Goal: Communication & Community: Answer question/provide support

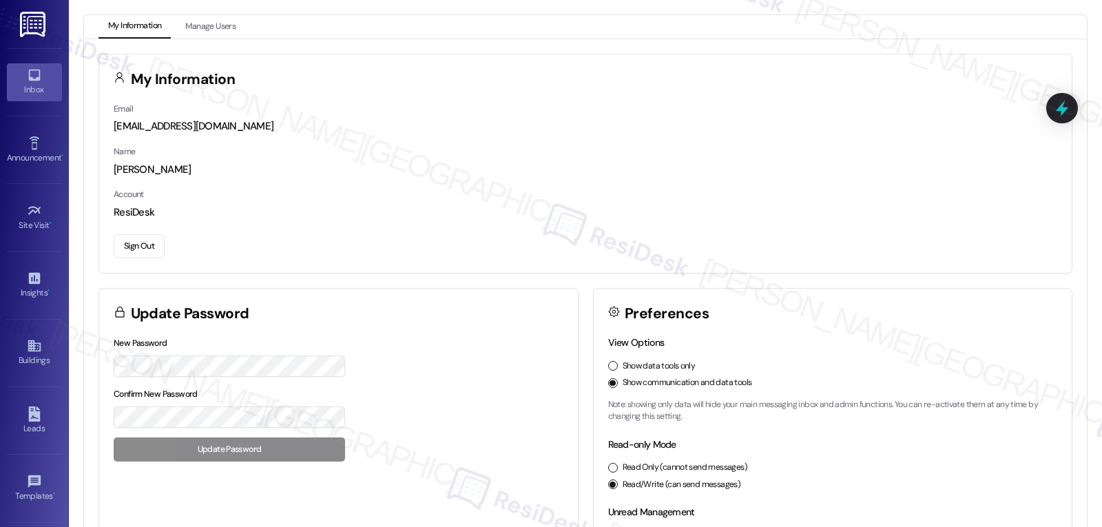
click at [26, 96] on div "Inbox" at bounding box center [34, 90] width 69 height 14
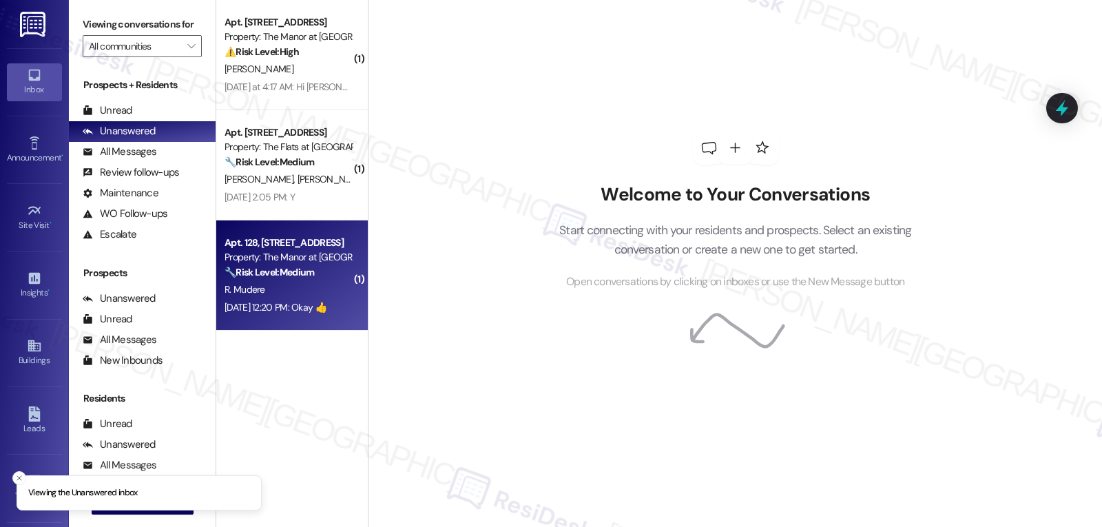
click at [258, 301] on div "[DATE] 12:20 PM: Okay 👍 [DATE] 12:20 PM: Okay 👍" at bounding box center [276, 307] width 102 height 12
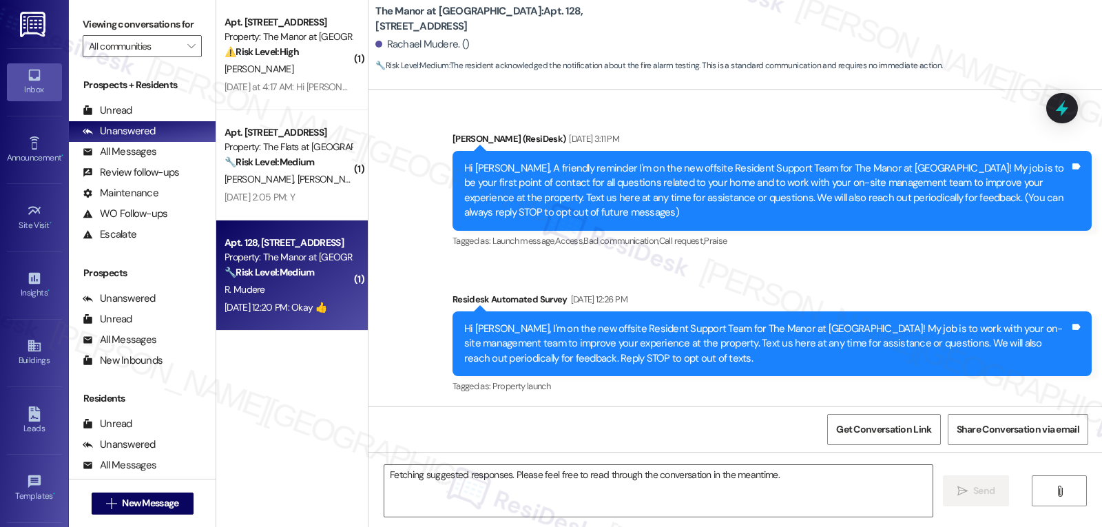
scroll to position [10250, 0]
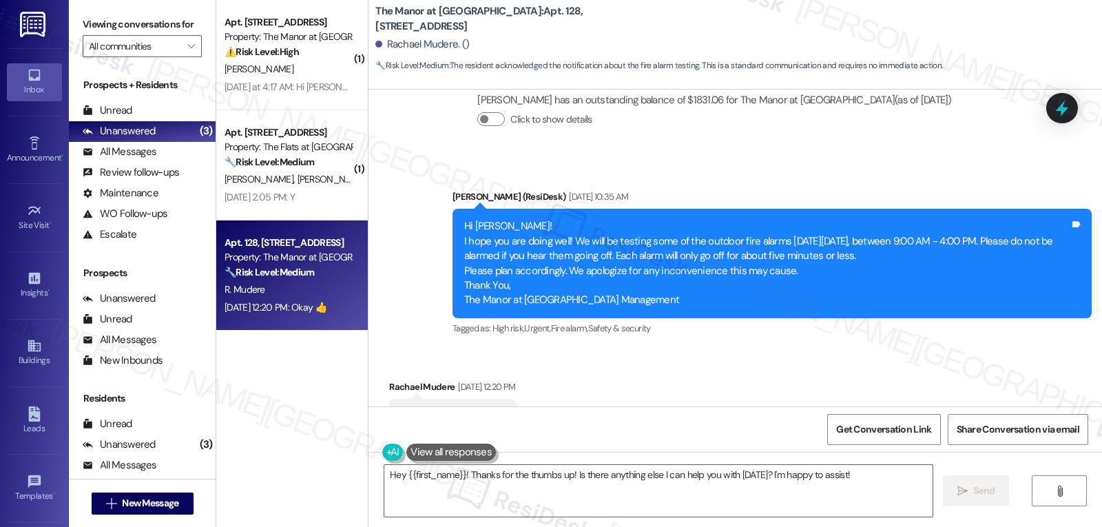
click at [392, 380] on div "Rachael Mudere [DATE] 12:20 PM" at bounding box center [452, 389] width 126 height 19
copy div "Rachael"
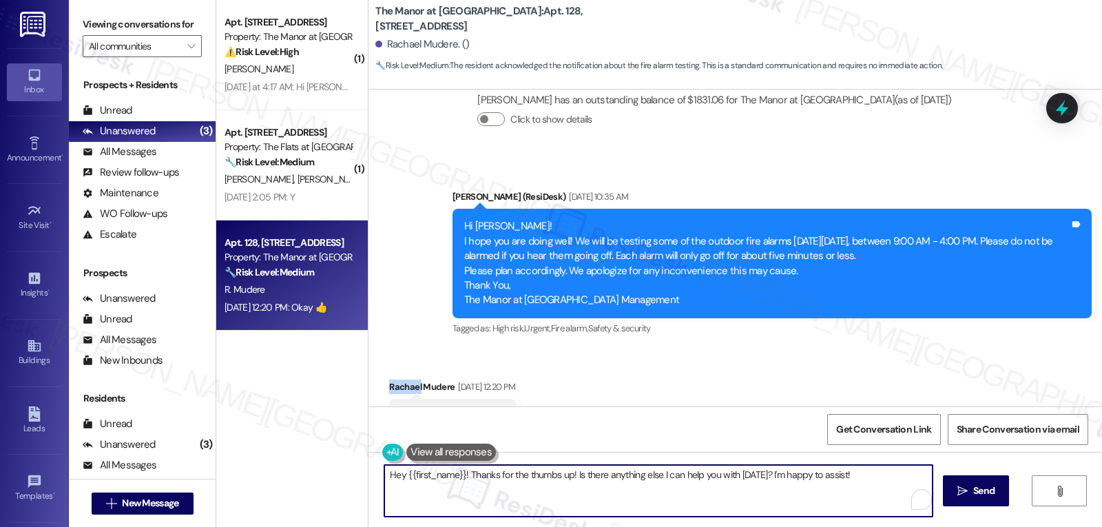
click at [524, 495] on textarea "Hey {{first_name}}! Thanks for the thumbs up! Is there anything else I can help…" at bounding box center [658, 491] width 548 height 52
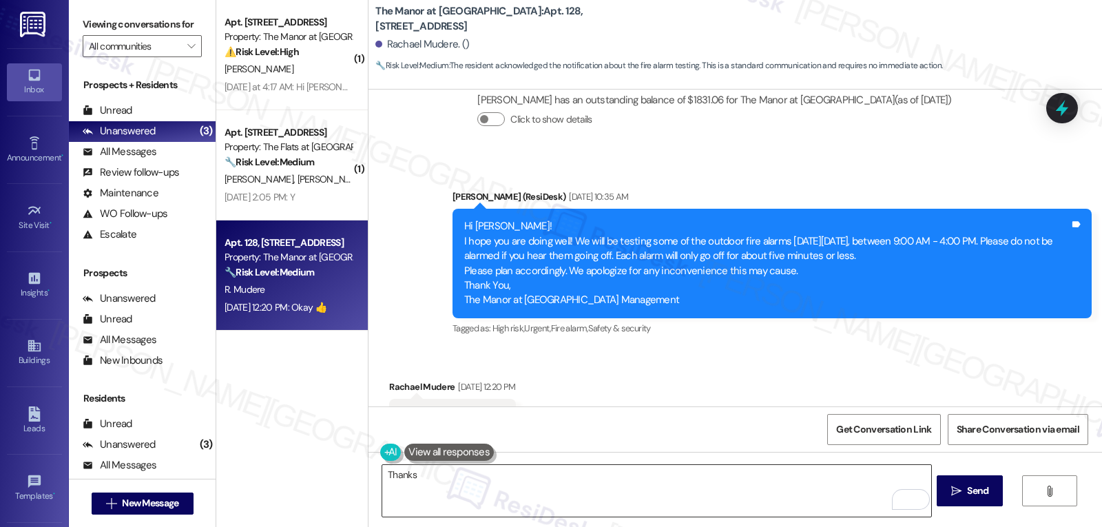
click at [591, 481] on textarea "Thanks" at bounding box center [656, 491] width 548 height 52
click at [631, 464] on div "Thanks for acknowledging the message, [PERSON_NAME]!" at bounding box center [657, 490] width 550 height 53
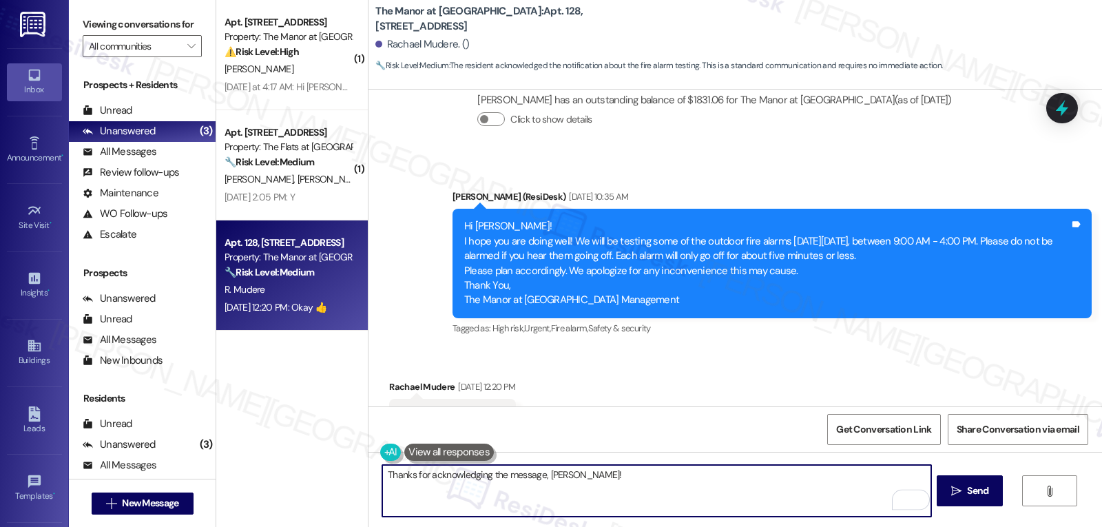
click at [620, 482] on textarea "Thanks for acknowledging the message, [PERSON_NAME]!" at bounding box center [656, 491] width 548 height 52
click at [593, 494] on textarea "Thanks for acknowledging the message, [PERSON_NAME]!" at bounding box center [656, 491] width 548 height 52
paste textarea "If there’s ever anything you need or any questions you have, I’m just a message…"
click at [619, 487] on textarea "Thanks for acknowledging the message, [PERSON_NAME]! If there’s ever anything y…" at bounding box center [656, 491] width 548 height 52
click at [917, 471] on textarea "Thanks for acknowledging the message, [PERSON_NAME]! If there’s ever anything y…" at bounding box center [656, 491] width 548 height 52
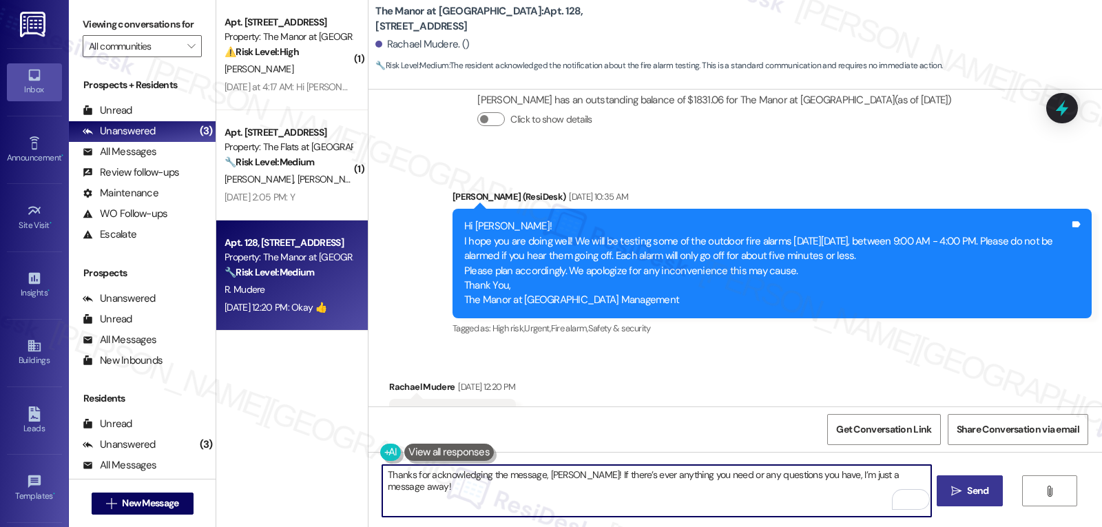
type textarea "Thanks for acknowledging the message, [PERSON_NAME]! If there’s ever anything y…"
click at [952, 493] on icon "" at bounding box center [957, 491] width 10 height 11
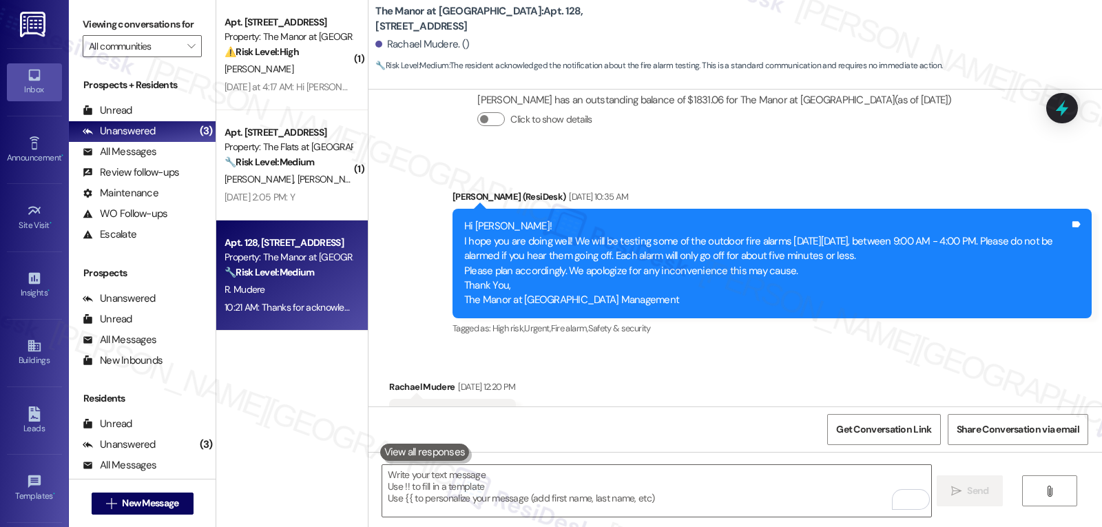
scroll to position [10250, 0]
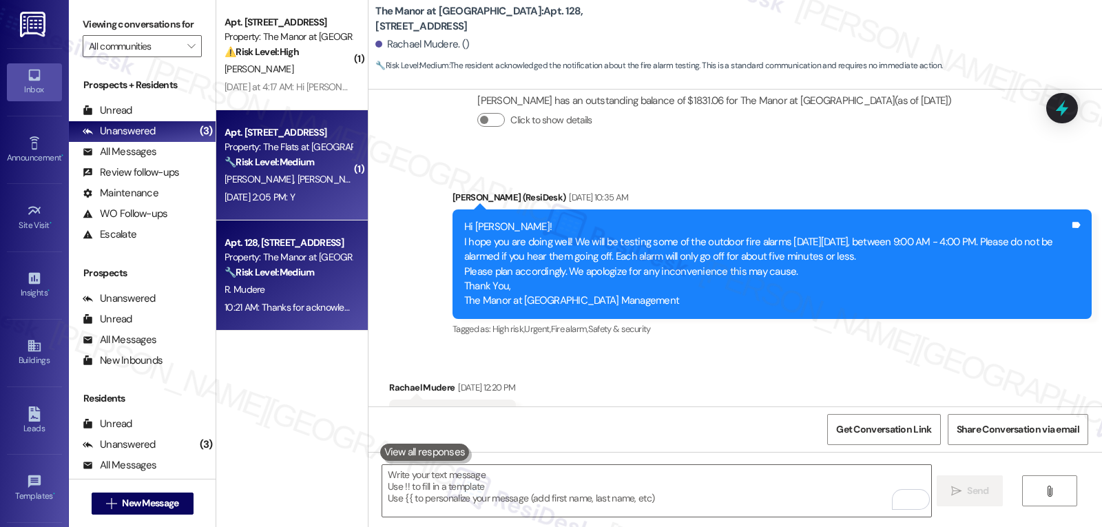
click at [226, 133] on div "Apt. [STREET_ADDRESS]" at bounding box center [288, 132] width 127 height 14
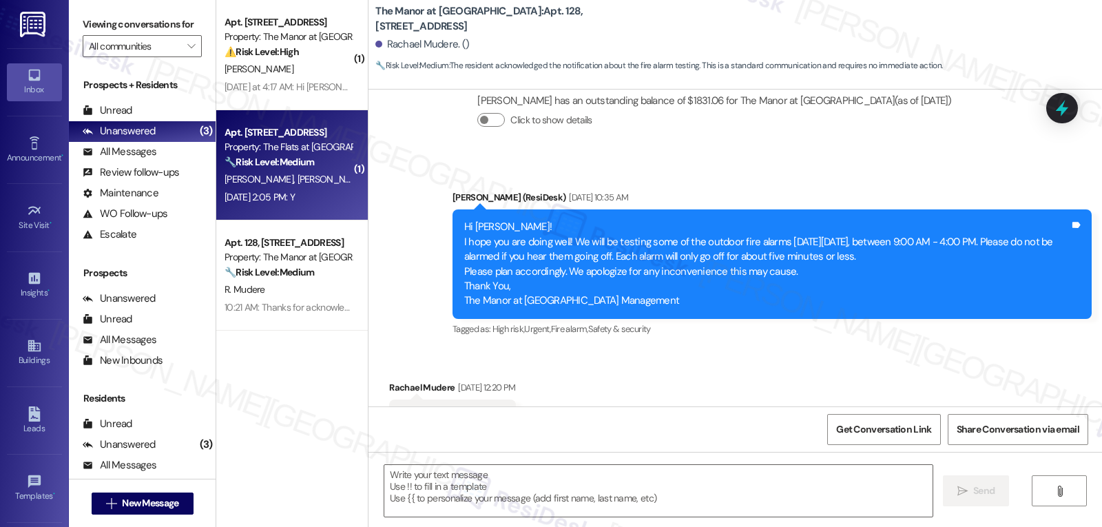
type textarea "Fetching suggested responses. Please feel free to read through the conversation…"
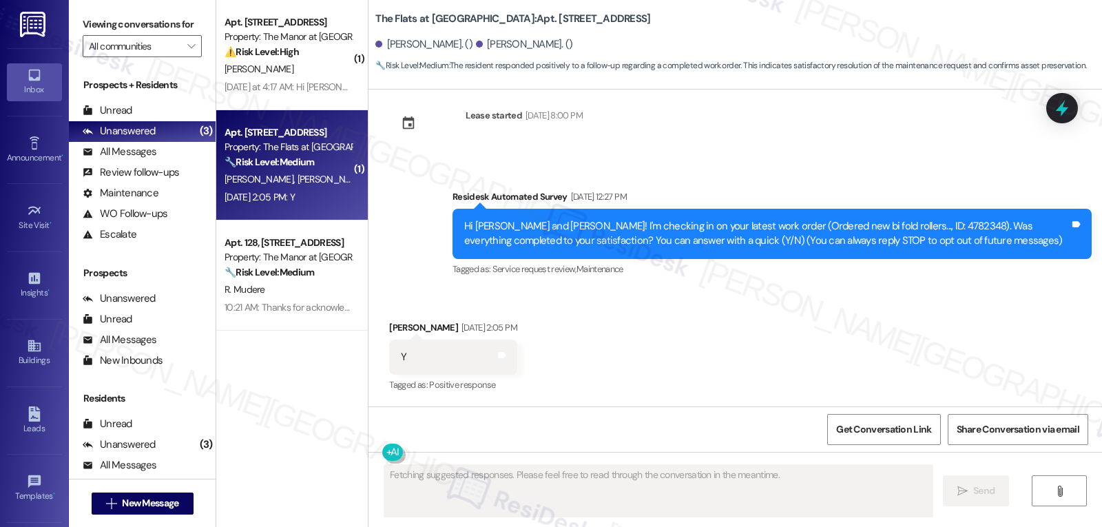
scroll to position [23, 0]
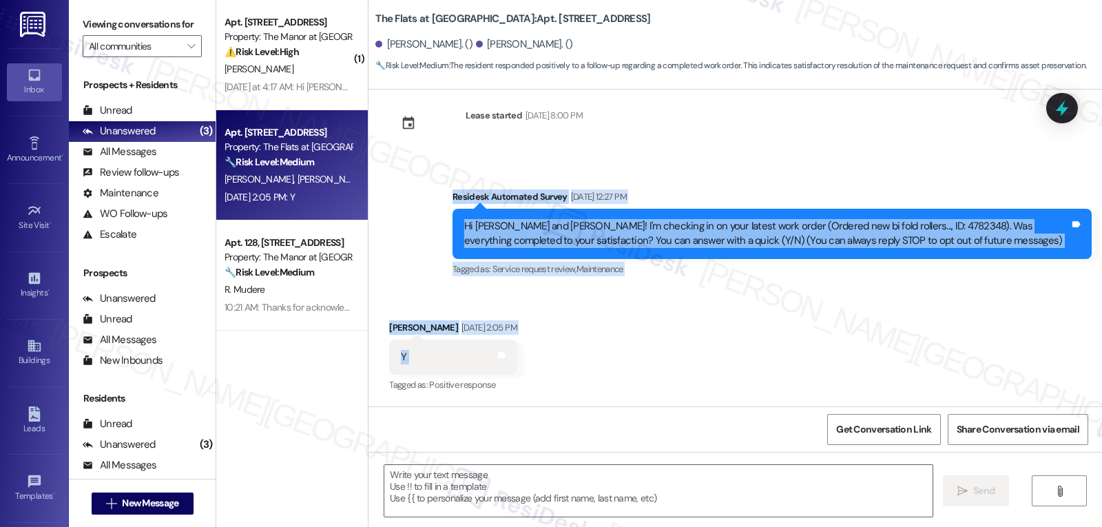
drag, startPoint x: 436, startPoint y: 198, endPoint x: 527, endPoint y: 351, distance: 177.4
click at [527, 351] on div "Lease started [DATE] 8:00 PM Survey, sent via SMS Residesk Automated Survey [DA…" at bounding box center [736, 248] width 734 height 317
click at [565, 500] on textarea at bounding box center [658, 491] width 548 height 52
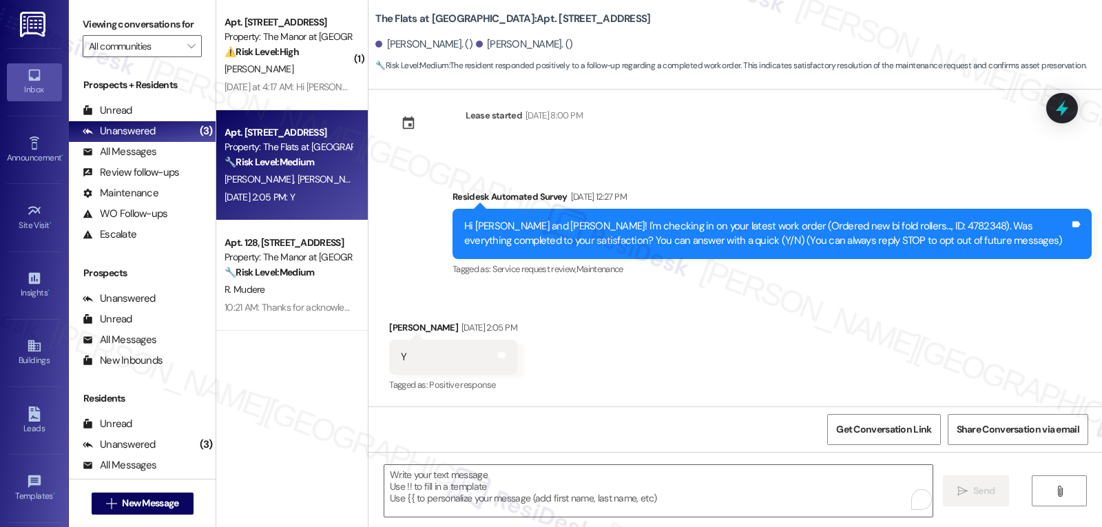
click at [559, 331] on div "Received via SMS [PERSON_NAME] [DATE] 2:05 PM Y Tags and notes Tagged as: Posit…" at bounding box center [736, 347] width 734 height 116
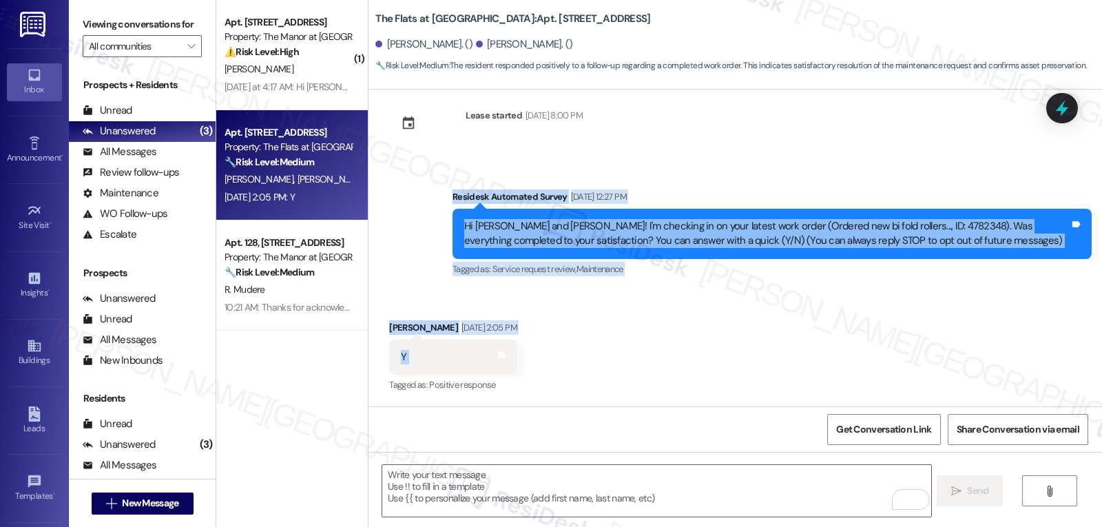
drag, startPoint x: 484, startPoint y: 256, endPoint x: 552, endPoint y: 349, distance: 114.9
click at [552, 349] on div "Lease started [DATE] 8:00 PM Survey, sent via SMS Residesk Automated Survey [DA…" at bounding box center [736, 248] width 734 height 317
copy div "Residesk Automated Survey [DATE] 12:27 PM Hi [PERSON_NAME] and [PERSON_NAME]! I…"
drag, startPoint x: 652, startPoint y: 316, endPoint x: 630, endPoint y: 306, distance: 24.4
click at [652, 316] on div "Received via SMS [PERSON_NAME] [DATE] 2:05 PM Y Tags and notes Tagged as: Posit…" at bounding box center [736, 347] width 734 height 116
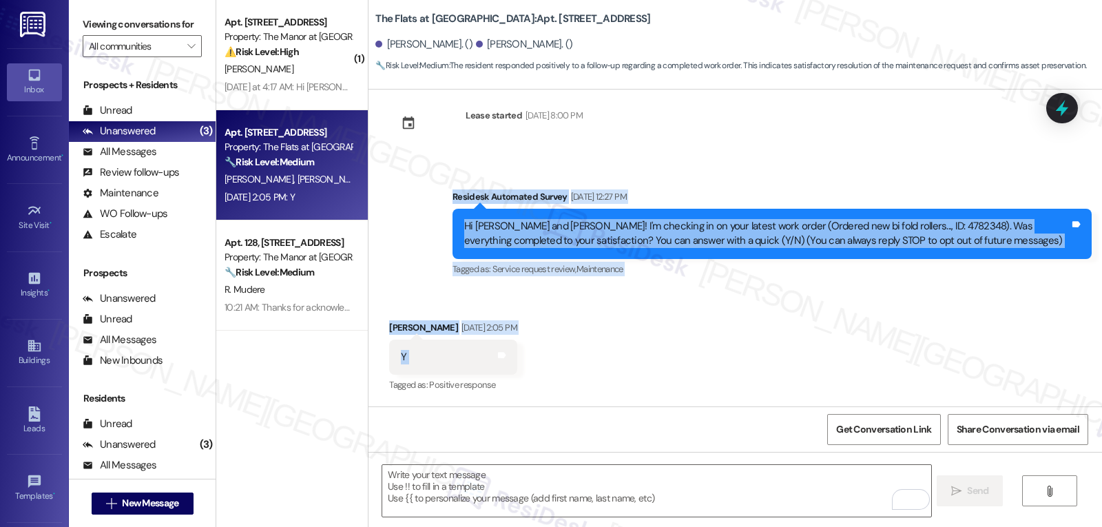
drag, startPoint x: 440, startPoint y: 197, endPoint x: 539, endPoint y: 371, distance: 199.6
click at [539, 371] on div "Lease started [DATE] 8:00 PM Survey, sent via SMS Residesk Automated Survey [DA…" at bounding box center [736, 248] width 734 height 317
copy div "Residesk Automated Survey [DATE] 12:27 PM Hi [PERSON_NAME] and [PERSON_NAME]! I…"
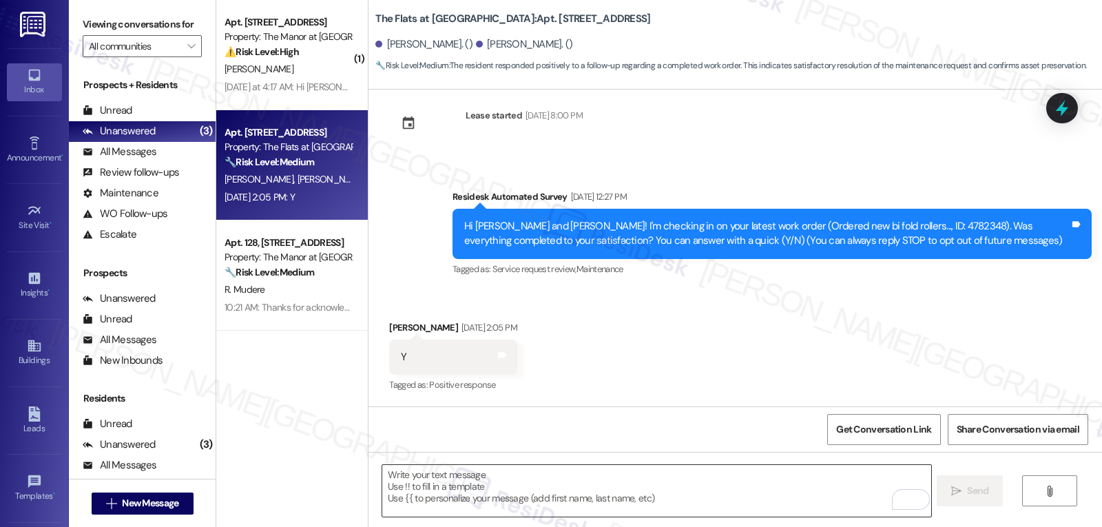
click at [637, 494] on textarea "To enrich screen reader interactions, please activate Accessibility in Grammarl…" at bounding box center [656, 491] width 548 height 52
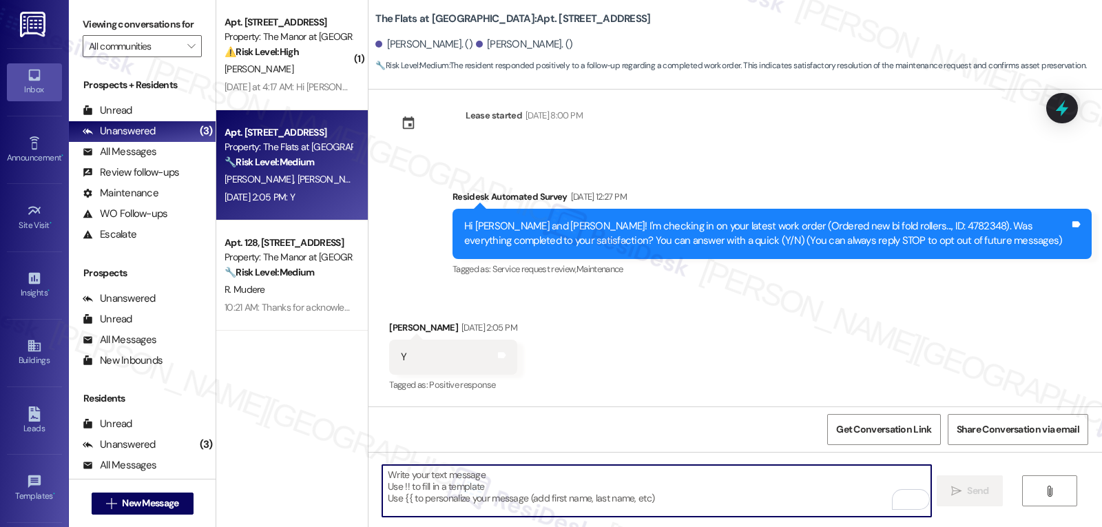
click at [567, 493] on textarea "To enrich screen reader interactions, please activate Accessibility in Grammarl…" at bounding box center [656, 491] width 548 height 52
paste textarea "Thanks for confirming, [PERSON_NAME]! We're glad to hear everything went well. …"
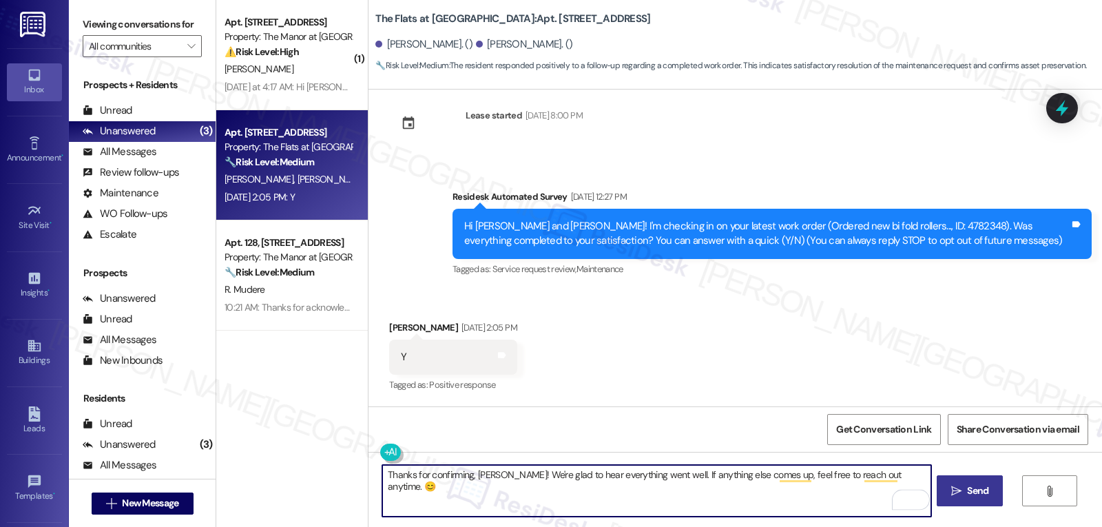
type textarea "Thanks for confirming, [PERSON_NAME]! We're glad to hear everything went well. …"
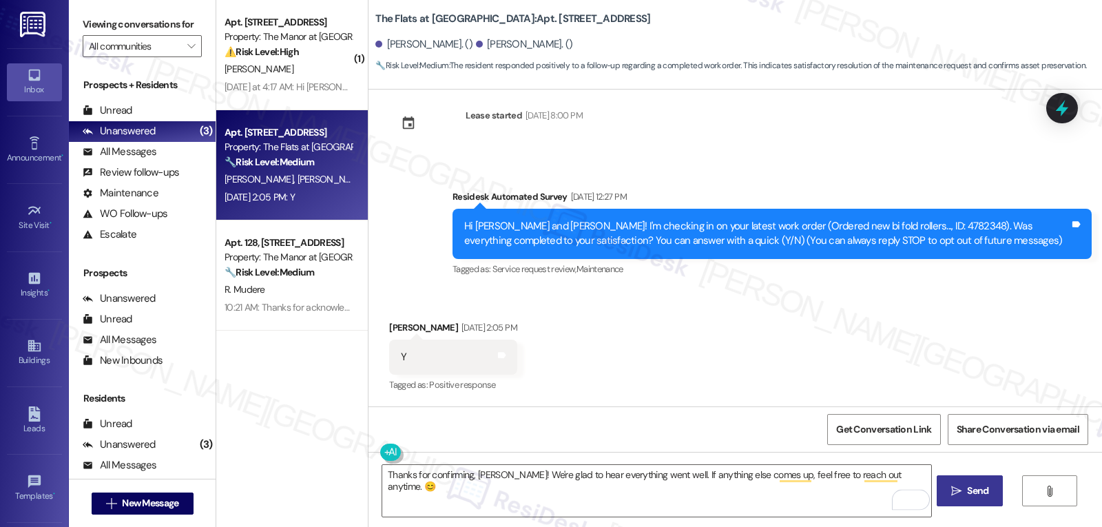
click at [983, 496] on span "Send" at bounding box center [977, 491] width 21 height 14
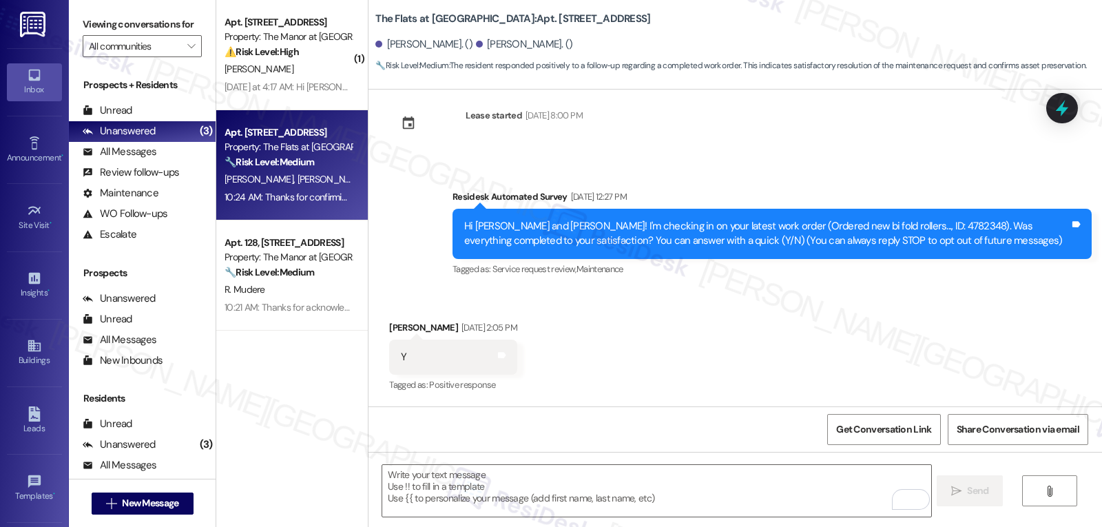
scroll to position [119, 0]
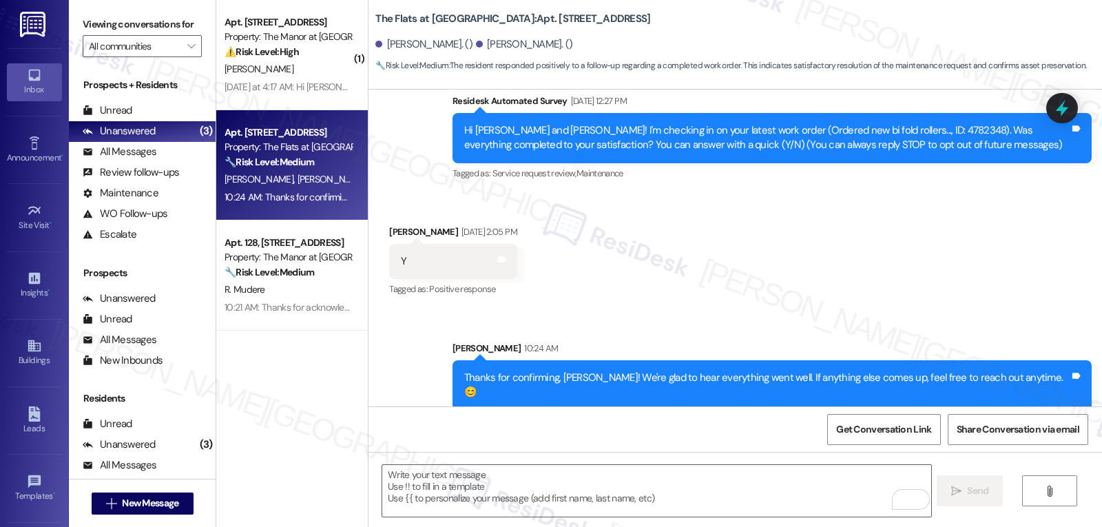
drag, startPoint x: 536, startPoint y: 524, endPoint x: 544, endPoint y: 524, distance: 7.6
click at [536, 524] on div " Send " at bounding box center [736, 503] width 734 height 103
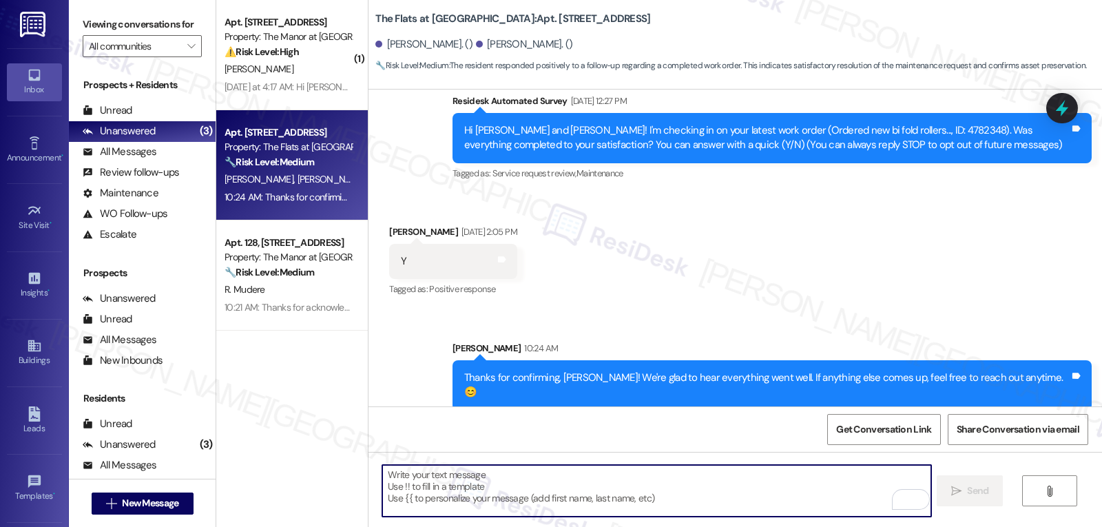
click at [610, 497] on textarea "To enrich screen reader interactions, please activate Accessibility in Grammarl…" at bounding box center [656, 491] width 548 height 52
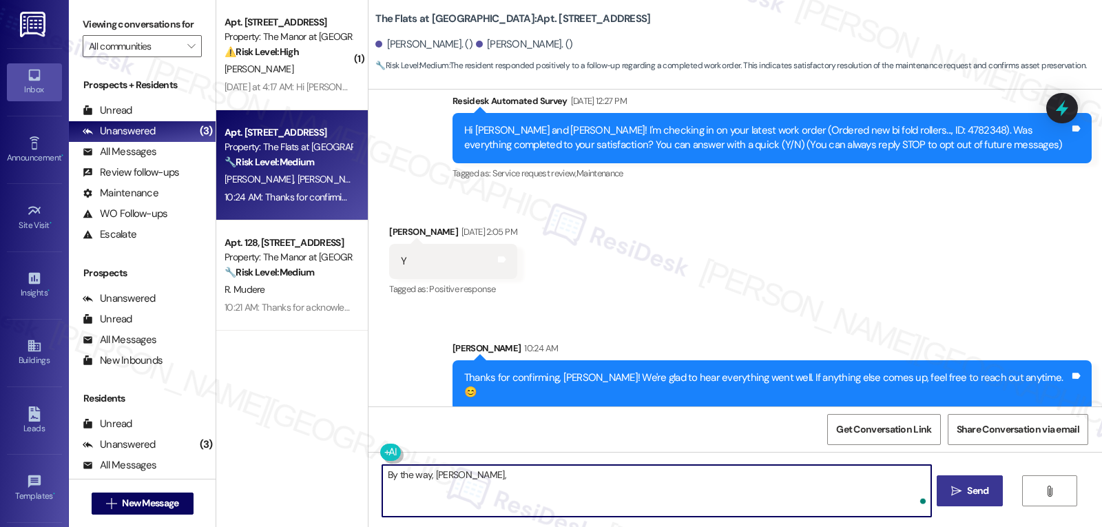
paste textarea "‘just want to ask, has {{property}} been everything you hoped for? I’d love to …"
type textarea "By the way, [PERSON_NAME], ‘just want to ask, has {{property}} been everything …"
click at [987, 491] on span "Send" at bounding box center [977, 491] width 21 height 14
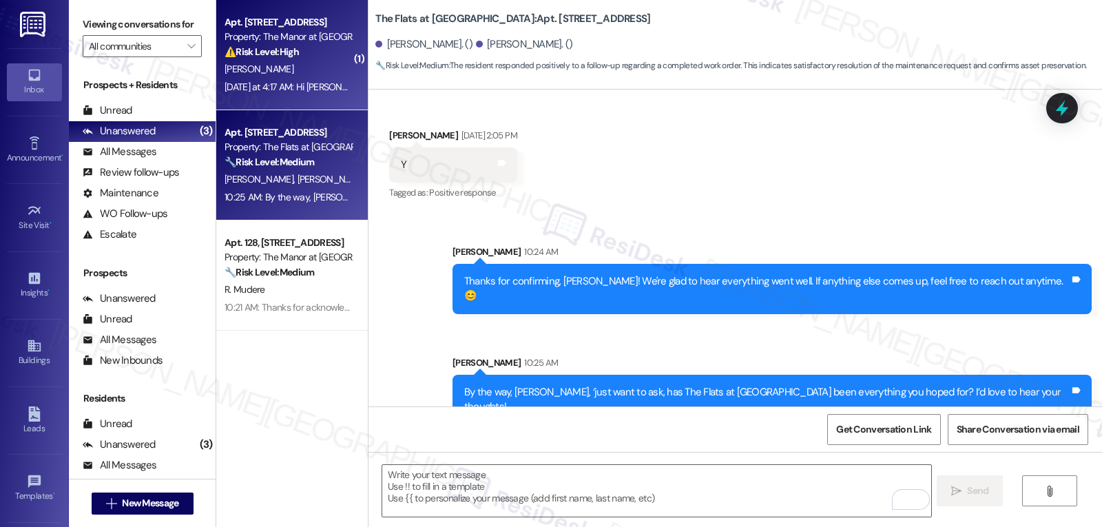
click at [300, 60] on div "Apt. [STREET_ADDRESS] Property: The Manor at [GEOGRAPHIC_DATA] ⚠️ Risk Level: H…" at bounding box center [288, 37] width 130 height 47
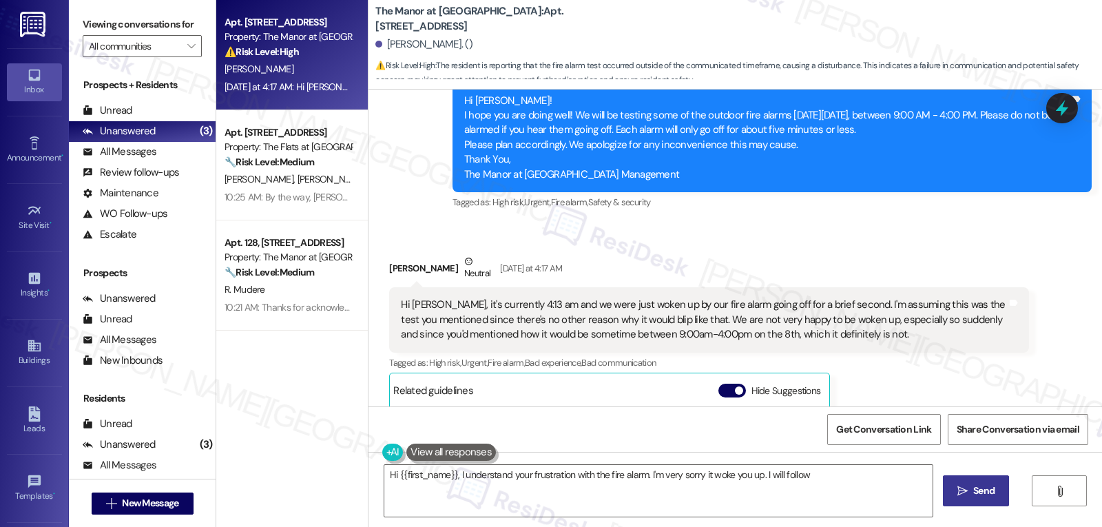
scroll to position [1287, 0]
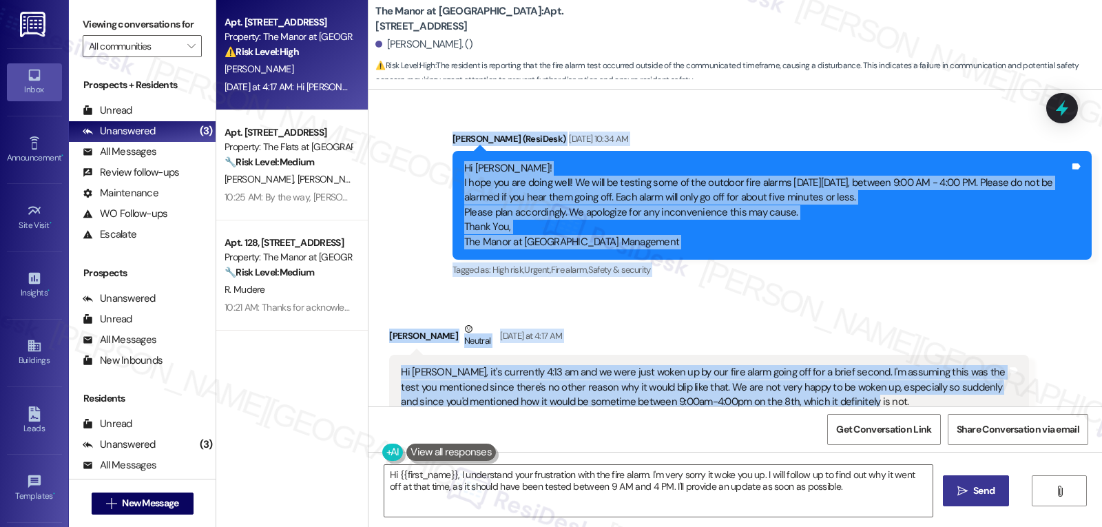
drag, startPoint x: 442, startPoint y: 120, endPoint x: 983, endPoint y: 389, distance: 603.9
click at [983, 389] on div "Lease started [DATE] 8:00 PM Survey, sent via SMS Residesk Automated Survey [DA…" at bounding box center [736, 248] width 734 height 317
copy div "[PERSON_NAME] (ResiDesk) [DATE] 10:34 AM Hi [PERSON_NAME]! I hope you are doing…"
click at [683, 507] on textarea "Hi {{first_name}}, I understand your frustration with the fire alarm. I'm very …" at bounding box center [658, 491] width 548 height 52
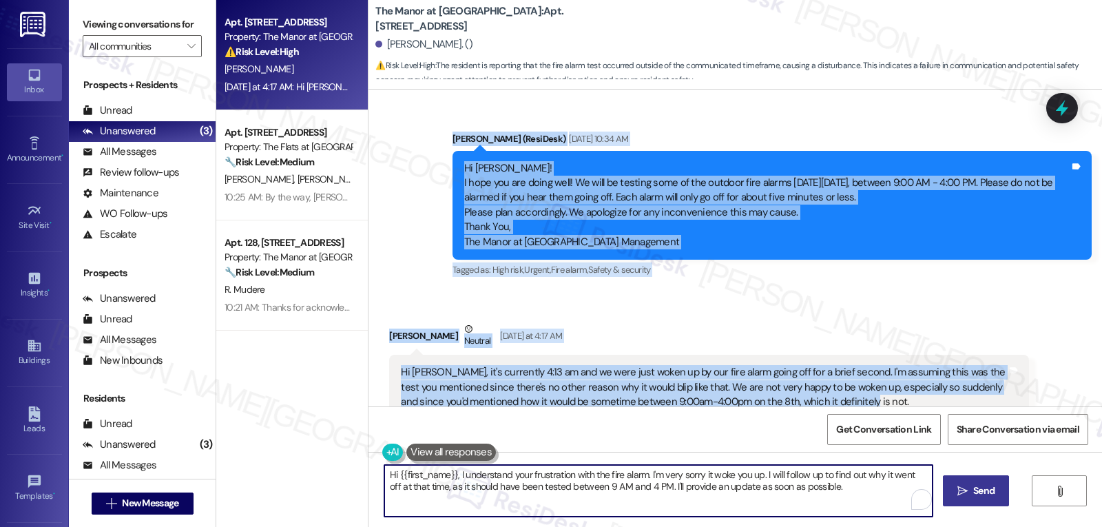
paste textarea "[PERSON_NAME], Thank you so much for reaching out — I’m really sorry to hear th…"
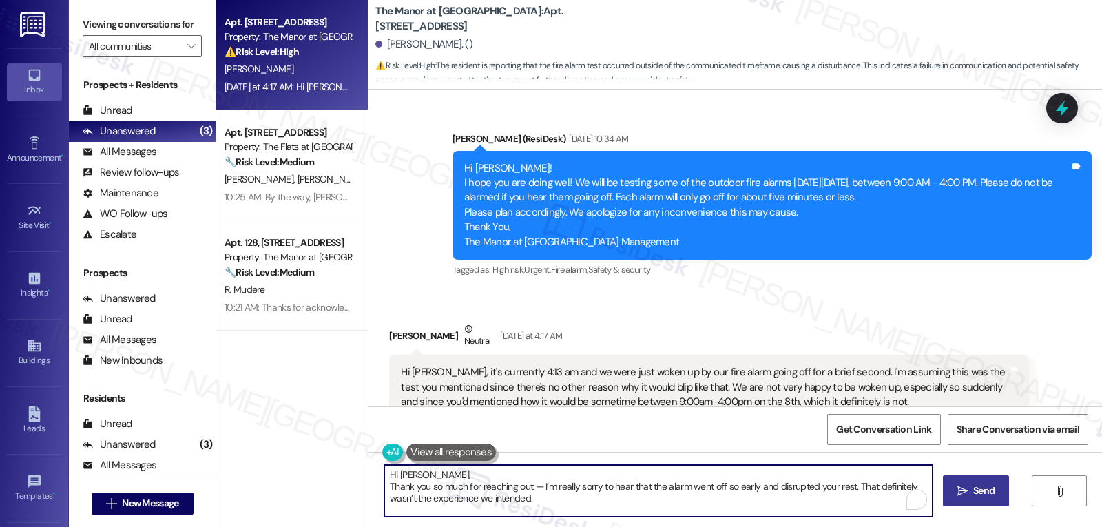
scroll to position [70, 0]
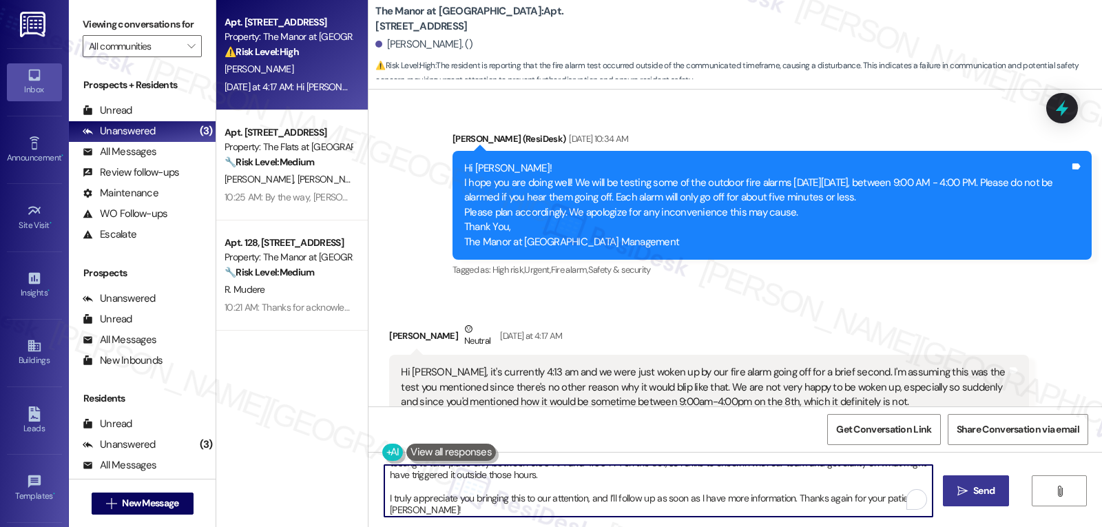
click at [573, 473] on textarea "Hi [PERSON_NAME], Thank you so much for reaching out — I’m really sorry to hear…" at bounding box center [658, 491] width 548 height 52
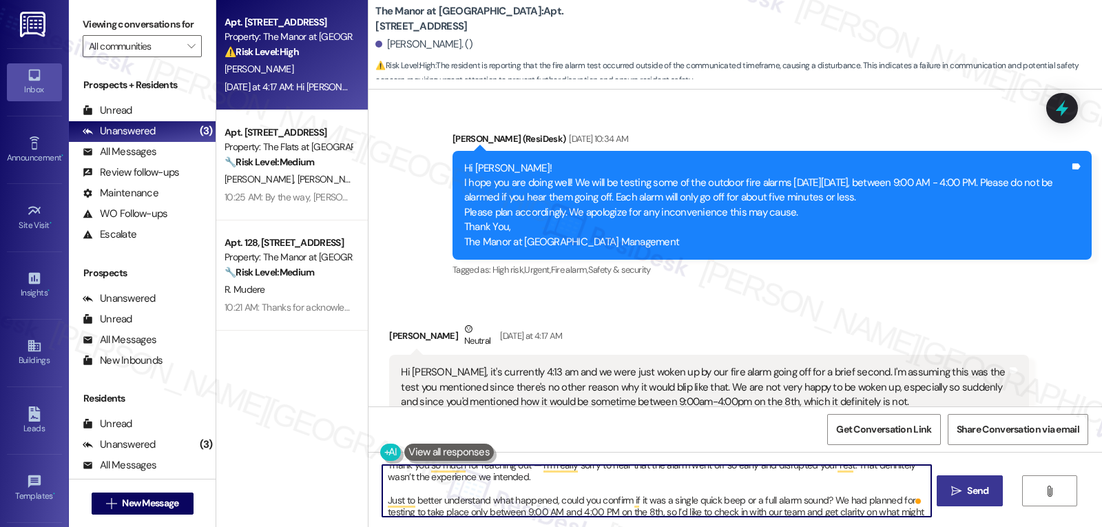
scroll to position [0, 0]
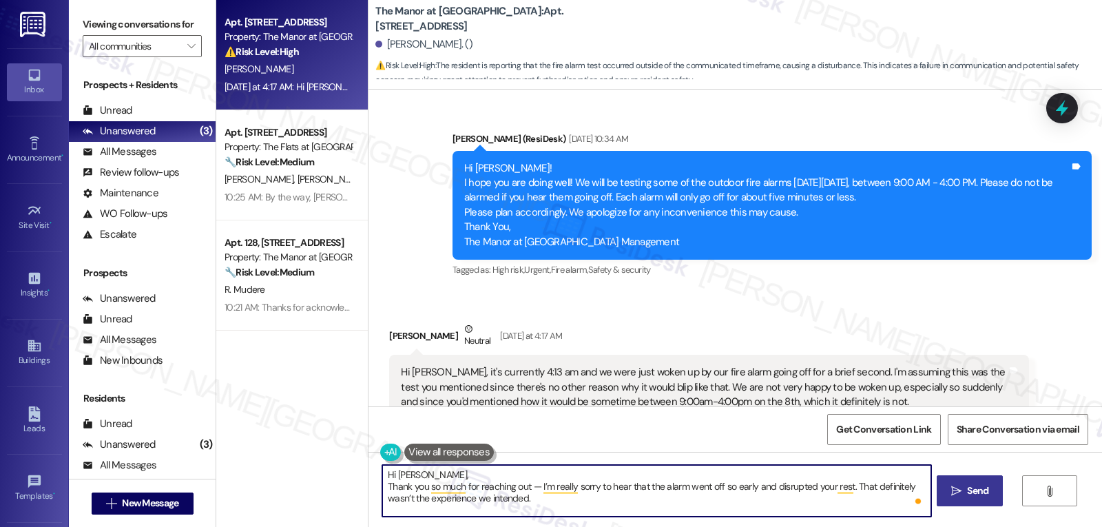
click at [535, 472] on textarea "Hi [PERSON_NAME], Thank you so much for reaching out — I’m really sorry to hear…" at bounding box center [656, 491] width 548 height 52
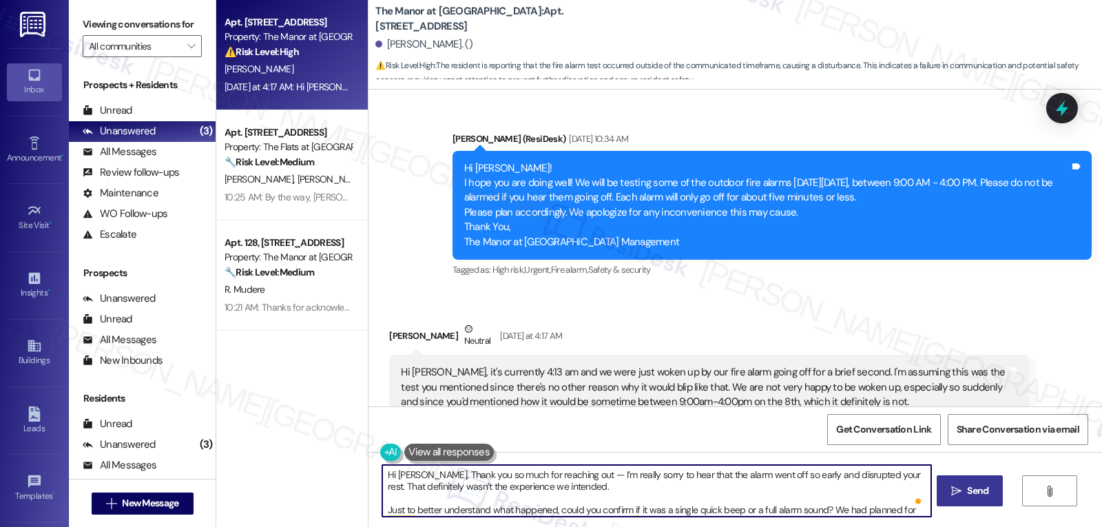
click at [573, 477] on textarea "Hi [PERSON_NAME], Thank you so much for reaching out — I’m really sorry to hear…" at bounding box center [656, 491] width 548 height 52
click at [686, 486] on textarea "Hi [PERSON_NAME], Thank you so much for reaching out. I’m really sorry to hear …" at bounding box center [656, 491] width 548 height 52
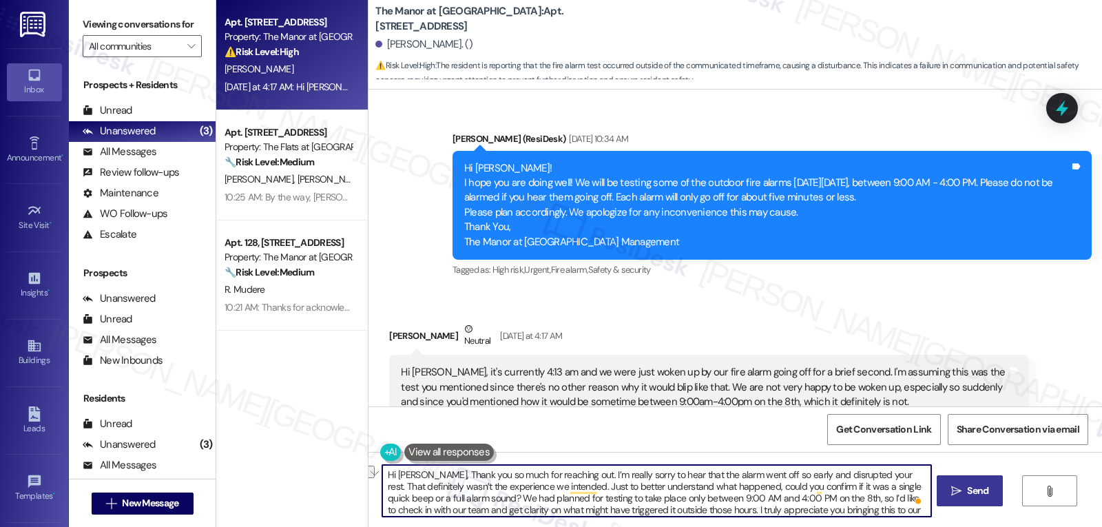
drag, startPoint x: 467, startPoint y: 498, endPoint x: 831, endPoint y: 499, distance: 363.8
click at [831, 499] on textarea "Hi [PERSON_NAME], Thank you so much for reaching out. I’m really sorry to hear …" at bounding box center [656, 491] width 548 height 52
click at [816, 497] on textarea "Hi [PERSON_NAME], Thank you so much for reaching out. I’m really sorry to hear …" at bounding box center [656, 491] width 548 height 52
click at [818, 503] on textarea "Hi [PERSON_NAME], Thank you so much for reaching out. I’m really sorry to hear …" at bounding box center [656, 491] width 548 height 52
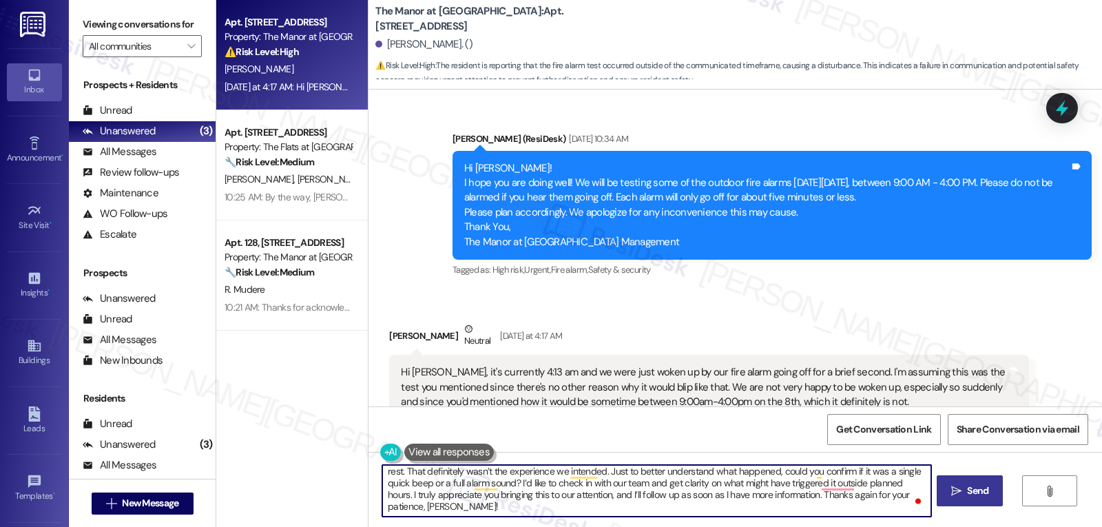
drag, startPoint x: 878, startPoint y: 496, endPoint x: 896, endPoint y: 486, distance: 20.7
click at [896, 486] on textarea "Hi [PERSON_NAME], Thank you so much for reaching out. I’m really sorry to hear …" at bounding box center [656, 491] width 548 height 52
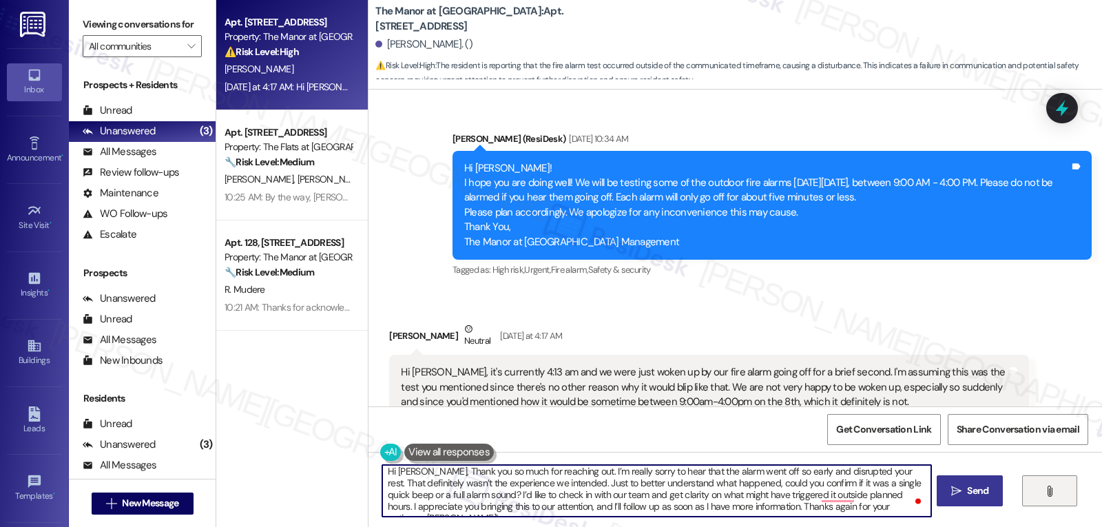
scroll to position [15, 0]
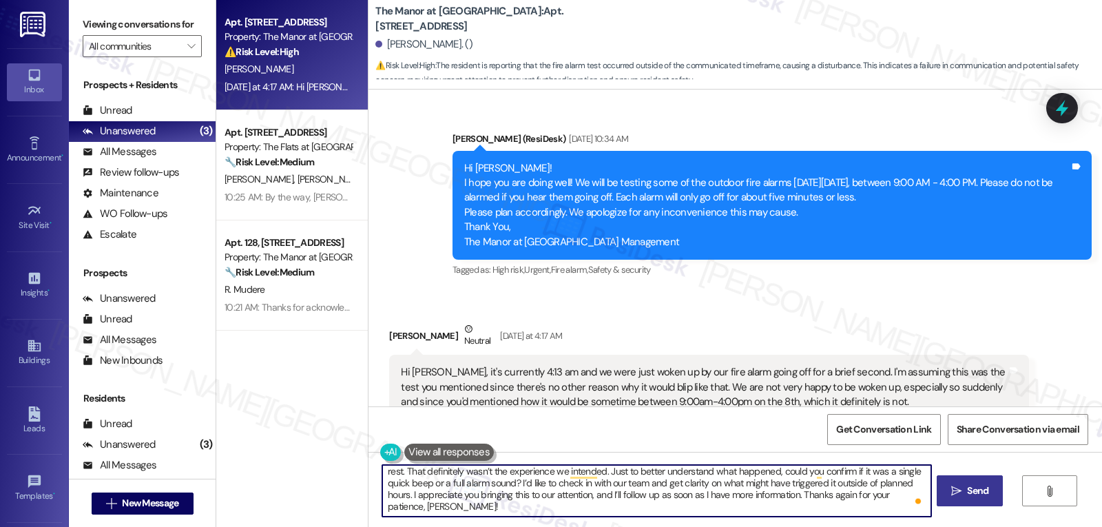
drag, startPoint x: 883, startPoint y: 484, endPoint x: 926, endPoint y: 556, distance: 84.4
click at [926, 526] on html "Inbox Go to Inbox Announcement • Send A Text Announcement Site Visit • Go to Si…" at bounding box center [551, 263] width 1102 height 527
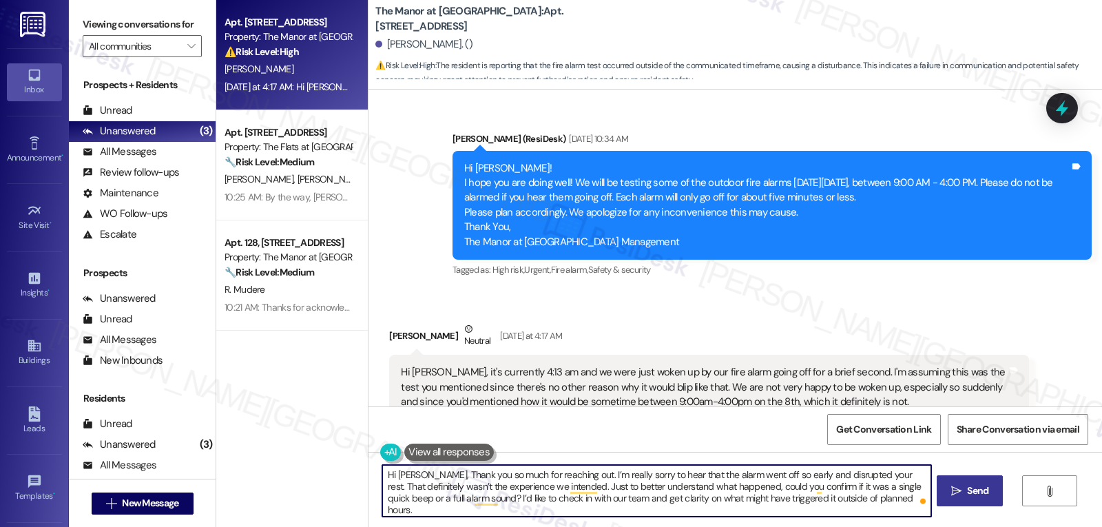
type textarea "Hi [PERSON_NAME], Thank you so much for reaching out. I’m really sorry to hear …"
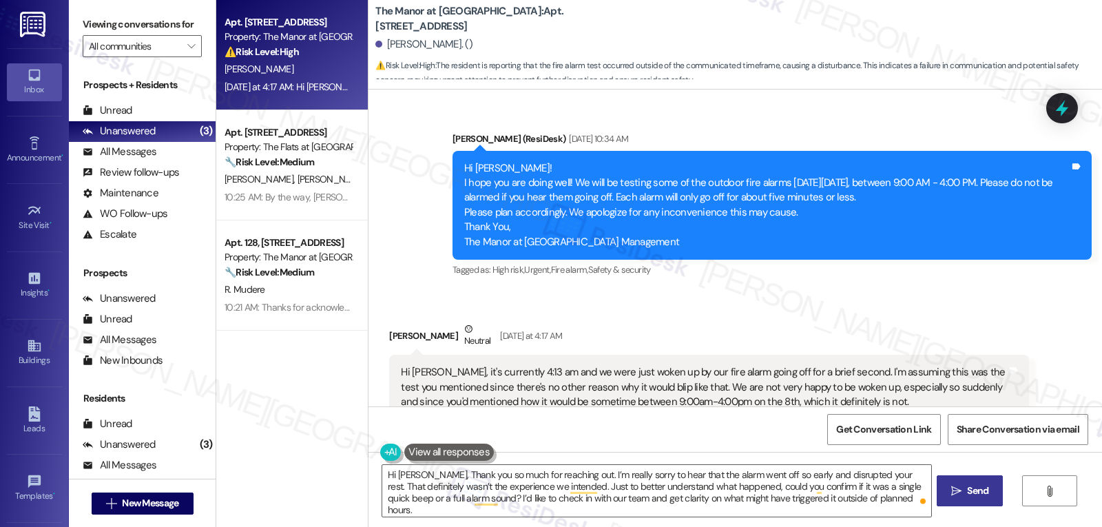
click at [993, 495] on button " Send" at bounding box center [970, 490] width 67 height 31
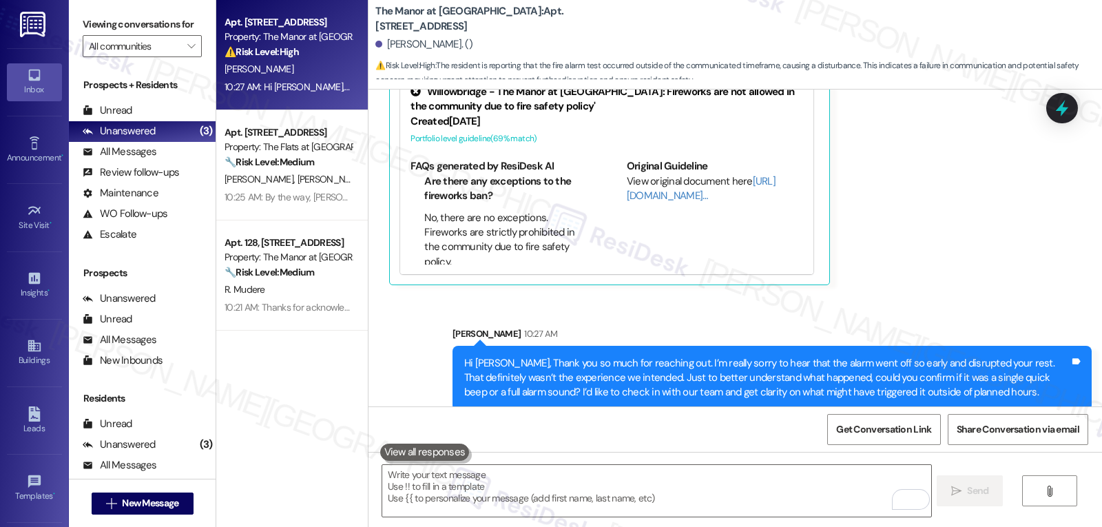
scroll to position [130, 0]
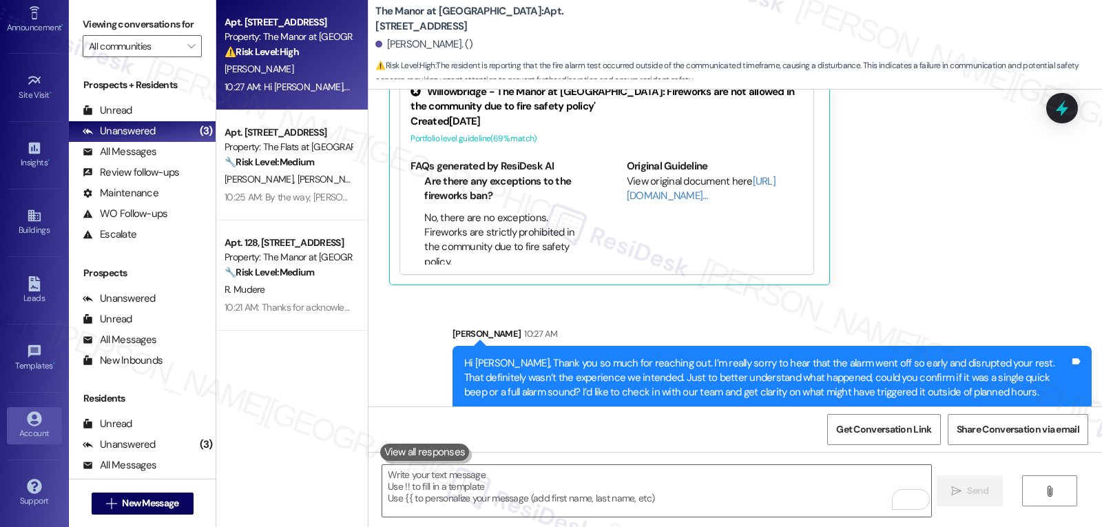
click at [8, 433] on div "Account" at bounding box center [34, 433] width 69 height 14
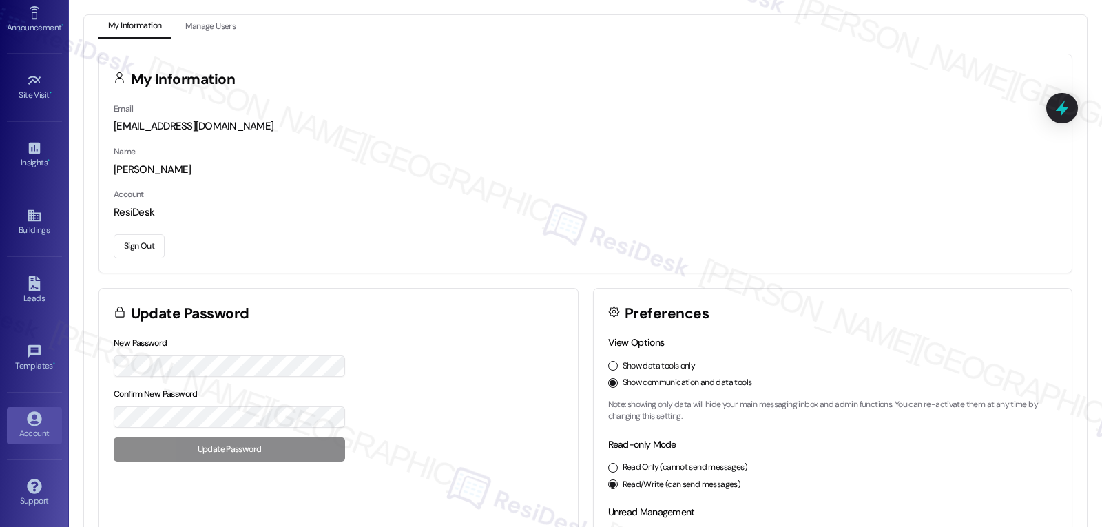
click at [149, 244] on button "Sign Out" at bounding box center [139, 246] width 51 height 24
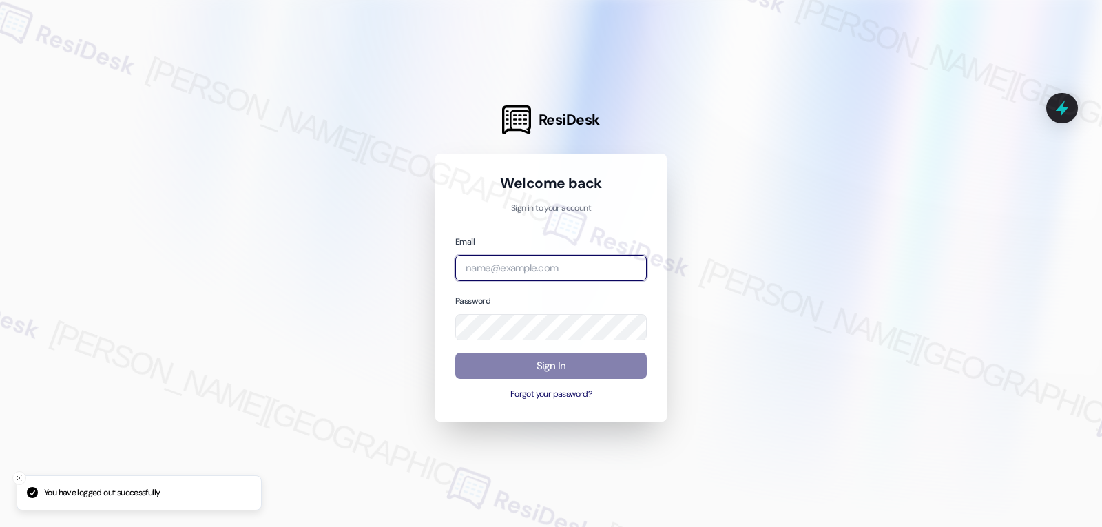
click at [549, 265] on input "email" at bounding box center [551, 268] width 192 height 27
click at [525, 275] on input "email" at bounding box center [551, 268] width 192 height 27
paste input "automated-surveys-archway_equities-jomar.punay@archway_[DOMAIN_NAME]"
type input "automated-surveys-archway_equities-jomar.punay@archway_[DOMAIN_NAME]"
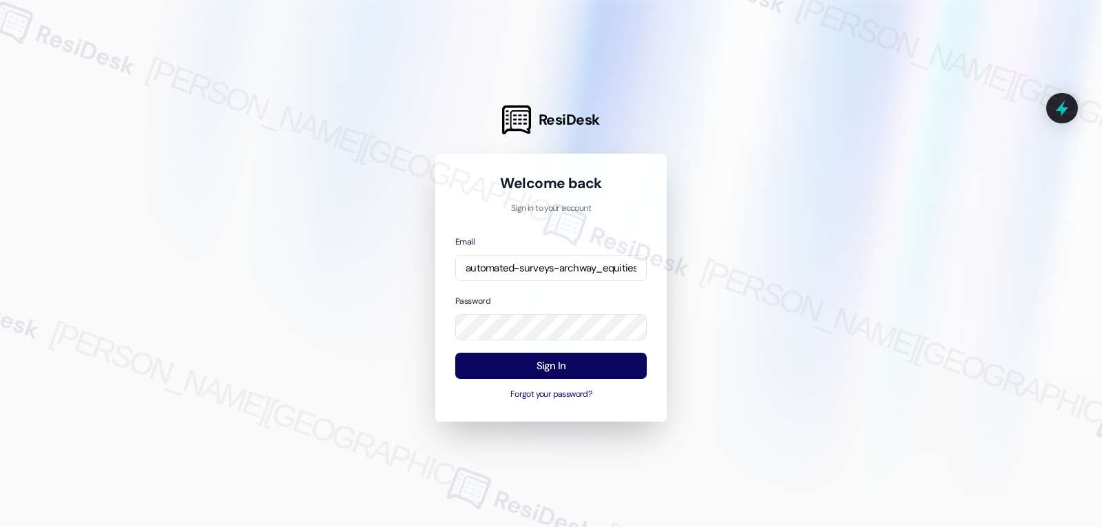
click at [344, 278] on div at bounding box center [551, 263] width 1102 height 527
click at [564, 359] on button "Sign In" at bounding box center [551, 366] width 192 height 27
